Goal: Transaction & Acquisition: Download file/media

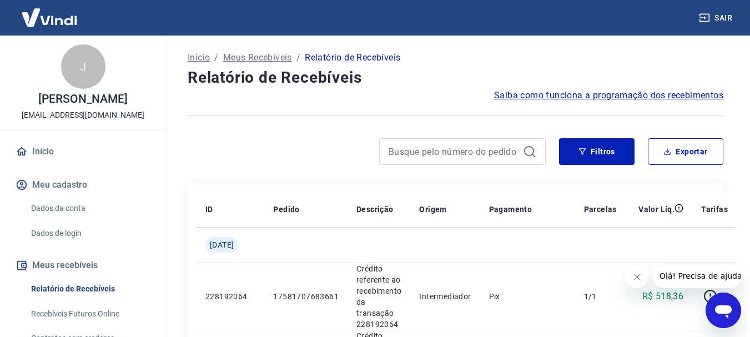
click at [633, 280] on icon "Fechar mensagem da empresa" at bounding box center [636, 277] width 9 height 9
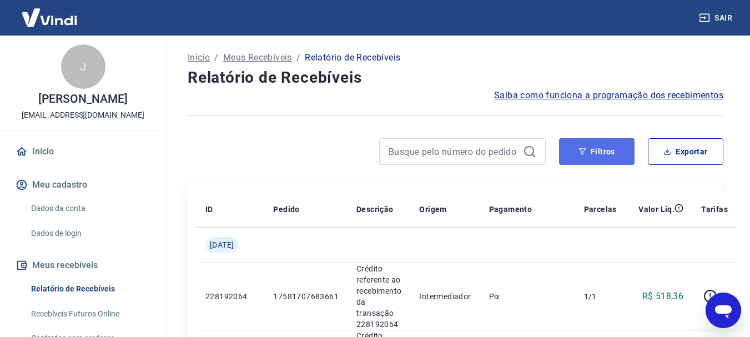
click at [614, 152] on button "Filtros" at bounding box center [596, 151] width 75 height 27
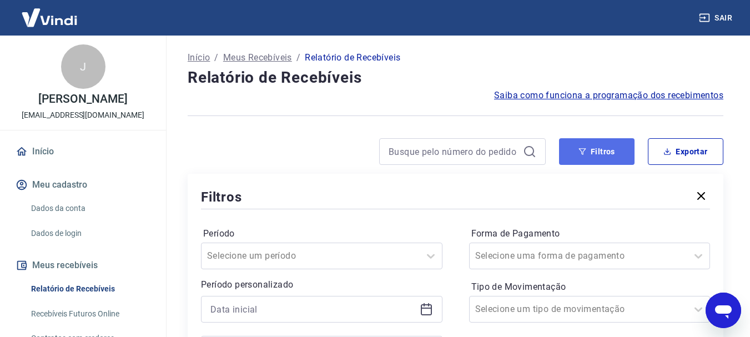
click at [599, 146] on button "Filtros" at bounding box center [596, 151] width 75 height 27
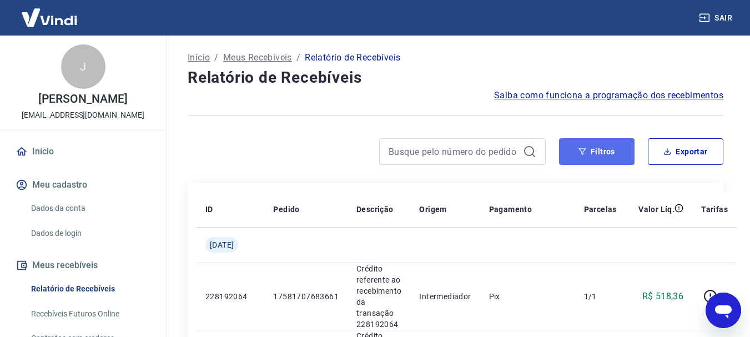
click at [576, 155] on button "Filtros" at bounding box center [596, 151] width 75 height 27
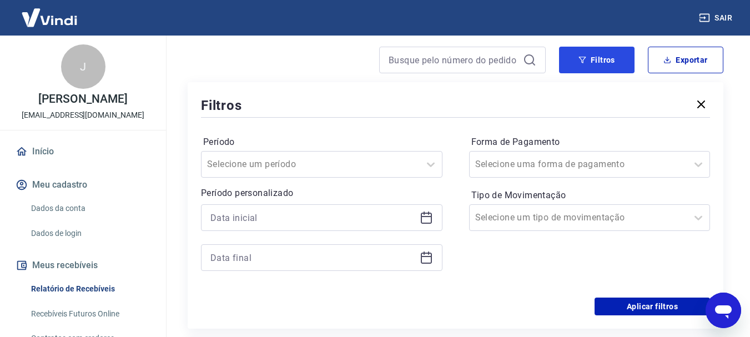
scroll to position [111, 0]
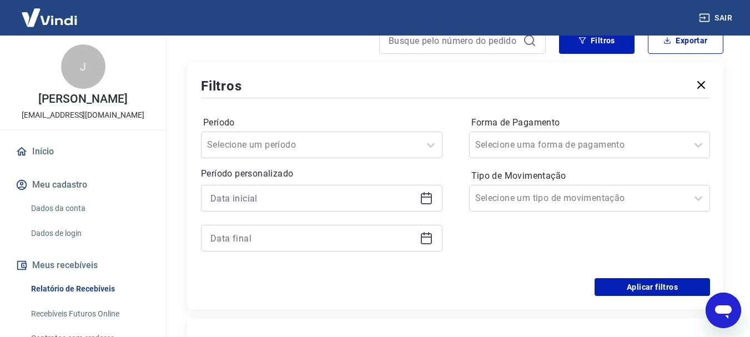
click at [427, 195] on icon at bounding box center [426, 197] width 13 height 13
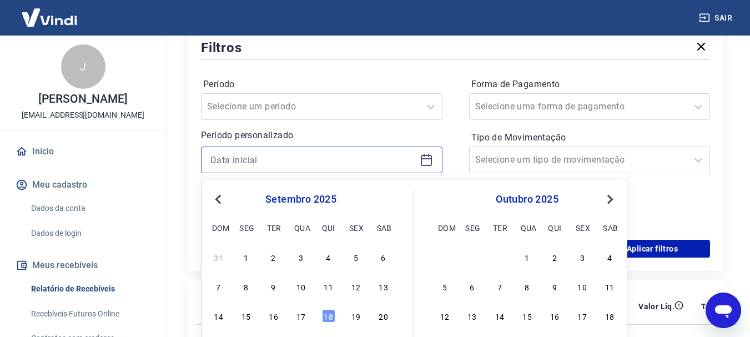
scroll to position [167, 0]
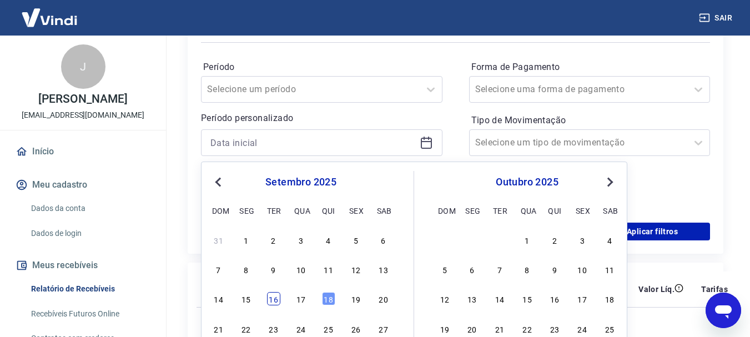
click at [273, 304] on div "16" at bounding box center [273, 298] width 13 height 13
type input "[DATE]"
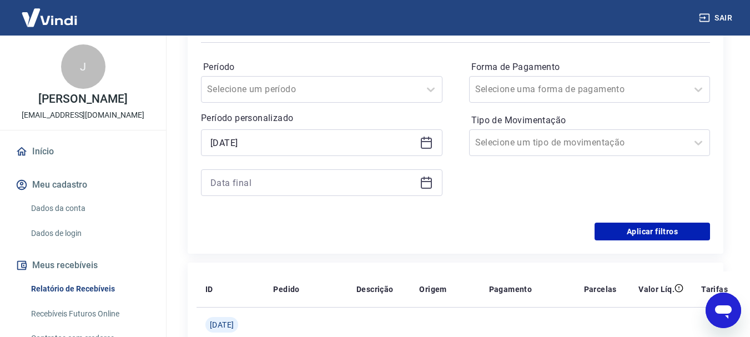
click at [429, 190] on div at bounding box center [321, 182] width 241 height 27
click at [421, 181] on icon at bounding box center [426, 181] width 11 height 1
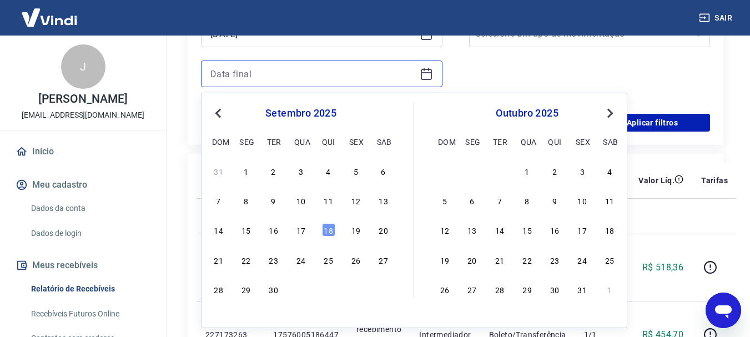
scroll to position [278, 0]
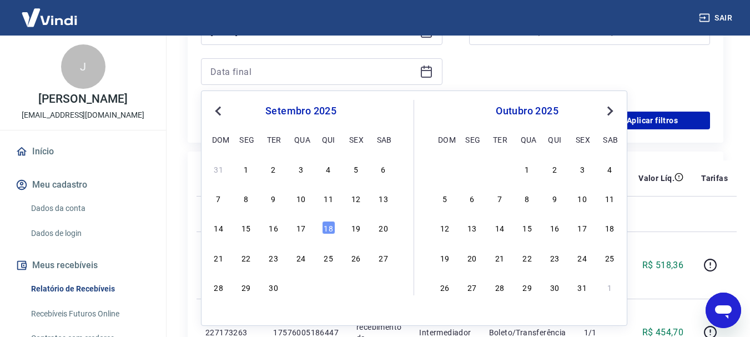
click at [308, 224] on div "14 15 16 17 18 19 20" at bounding box center [300, 228] width 181 height 16
click at [300, 228] on div "17" at bounding box center [300, 227] width 13 height 13
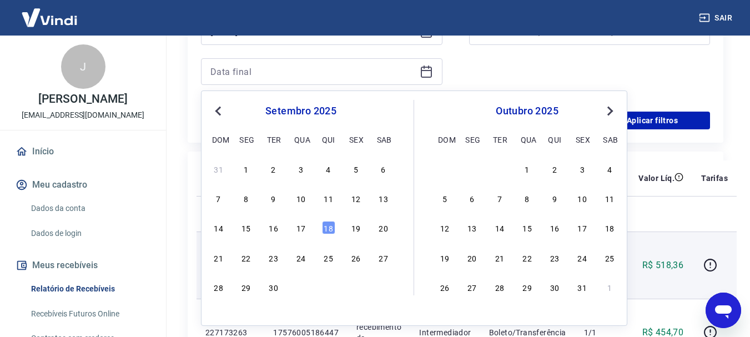
type input "[DATE]"
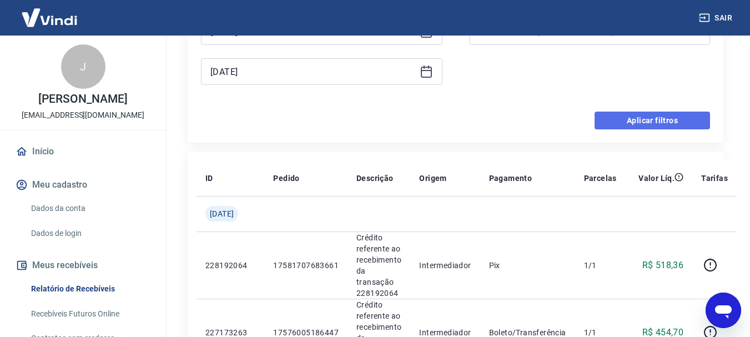
click at [629, 120] on button "Aplicar filtros" at bounding box center [651, 121] width 115 height 18
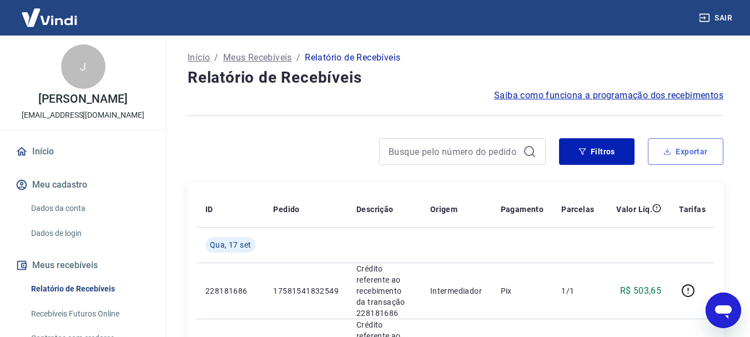
click at [703, 150] on button "Exportar" at bounding box center [685, 151] width 75 height 27
type input "[DATE]"
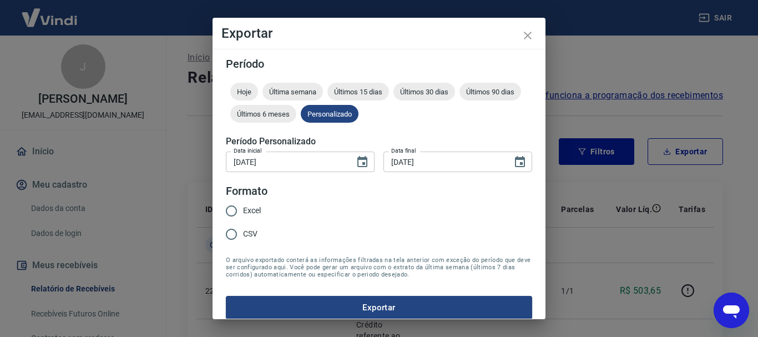
click at [250, 235] on span "CSV" at bounding box center [250, 234] width 14 height 12
click at [243, 235] on input "CSV" at bounding box center [231, 234] width 23 height 23
radio input "true"
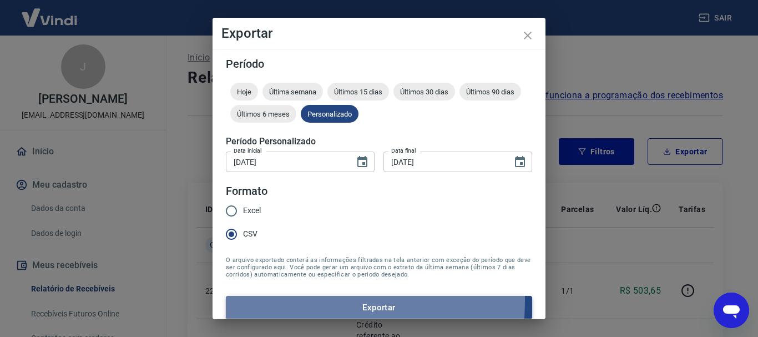
click at [274, 300] on button "Exportar" at bounding box center [379, 307] width 306 height 23
